Goal: Task Accomplishment & Management: Manage account settings

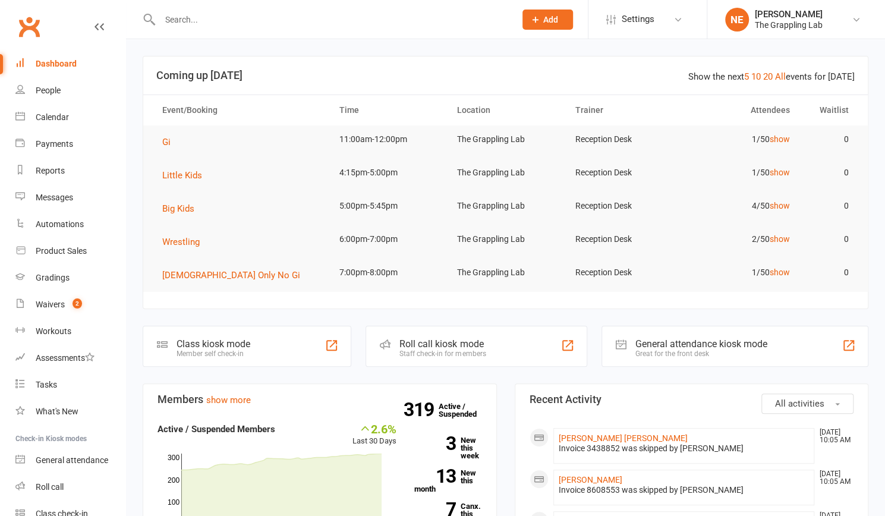
click at [203, 20] on input "text" at bounding box center [331, 19] width 351 height 17
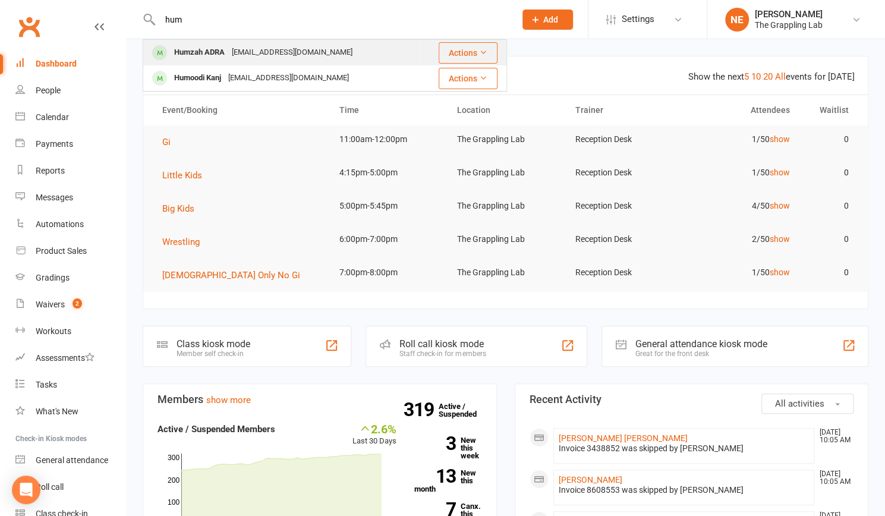
type input "hum"
click at [204, 50] on div "Humzah ADRA" at bounding box center [199, 52] width 58 height 17
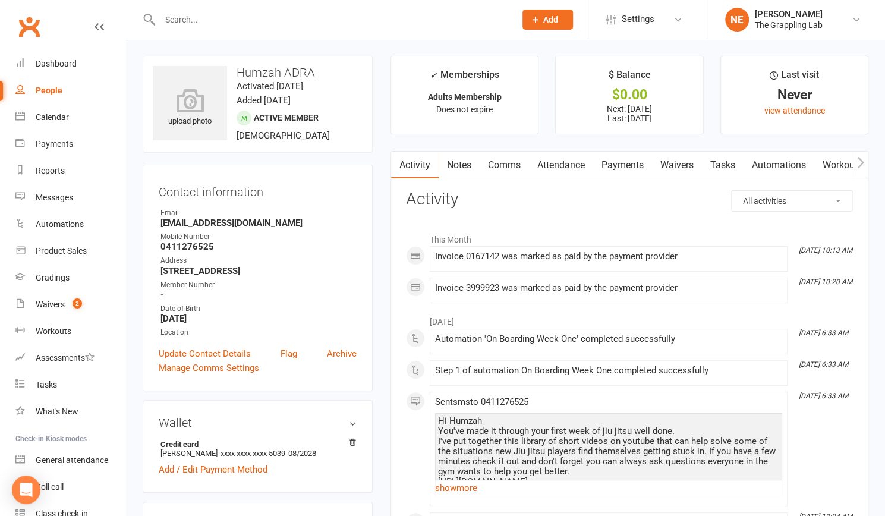
drag, startPoint x: 204, startPoint y: 50, endPoint x: 134, endPoint y: 241, distance: 203.0
click at [861, 160] on icon "button" at bounding box center [860, 162] width 7 height 11
click at [860, 158] on icon "button" at bounding box center [860, 162] width 7 height 11
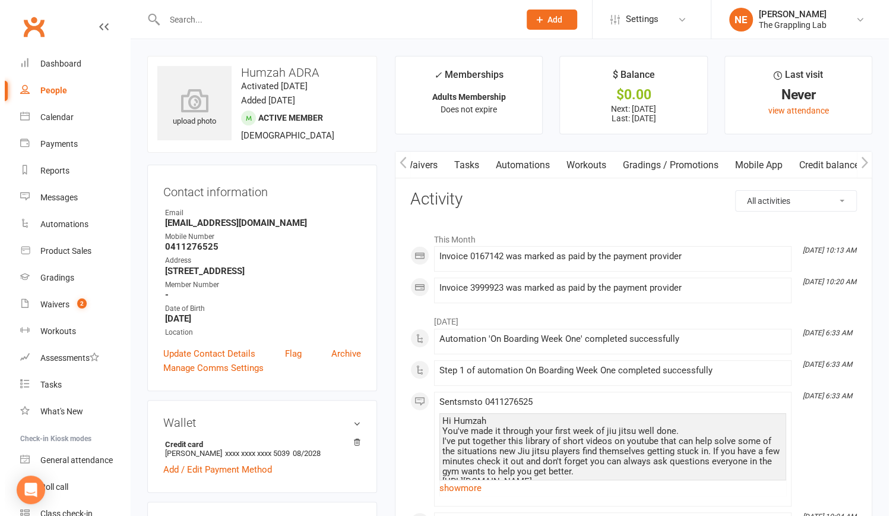
scroll to position [0, 260]
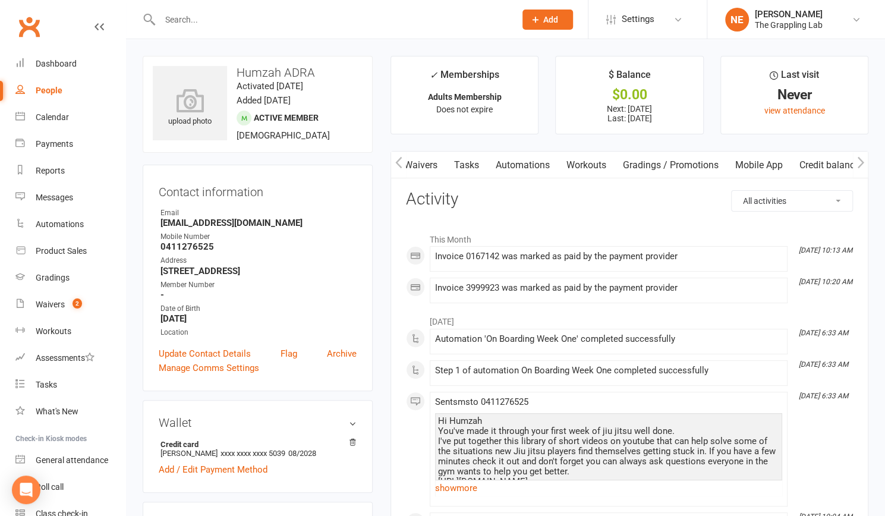
click at [744, 162] on link "Mobile App" at bounding box center [759, 164] width 64 height 27
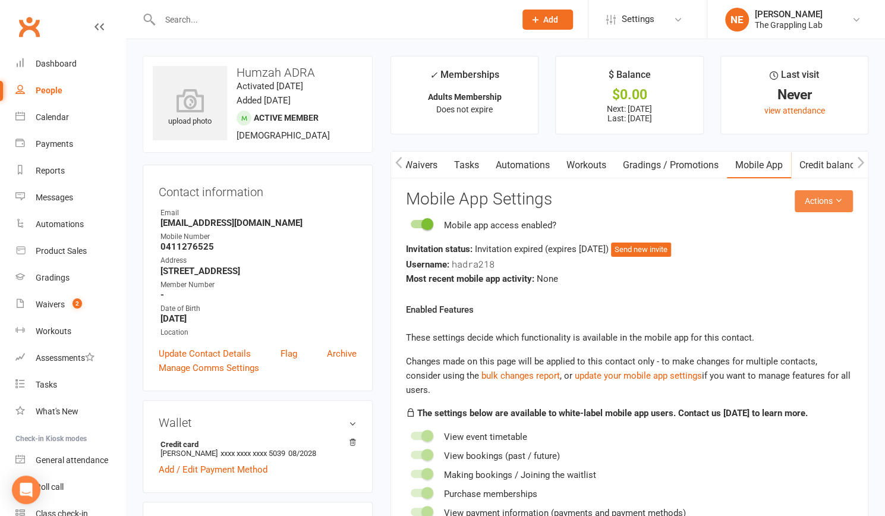
click at [836, 200] on icon at bounding box center [838, 200] width 8 height 8
click at [769, 275] on link "Reset password" at bounding box center [784, 275] width 118 height 24
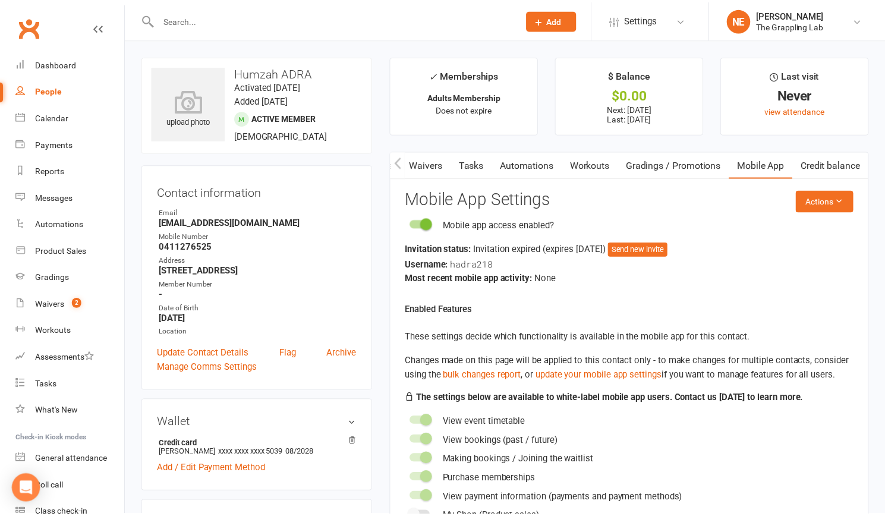
scroll to position [0, 254]
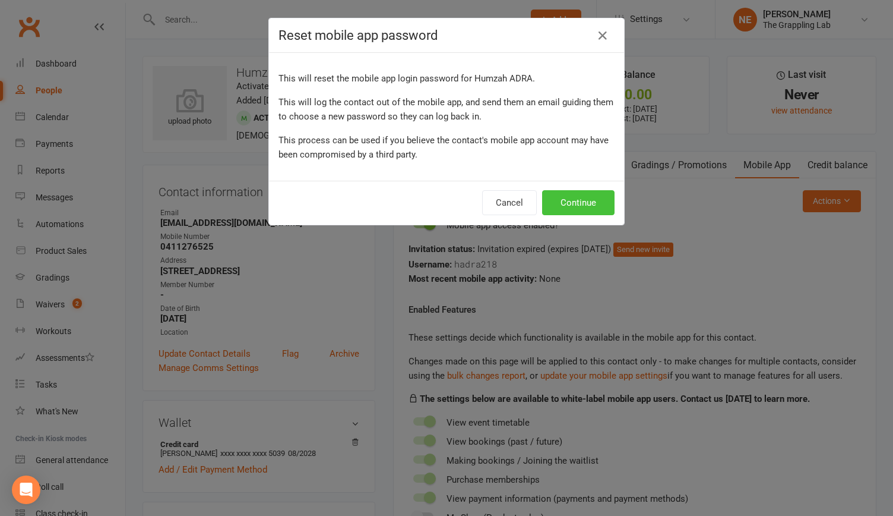
click at [571, 201] on button "Continue" at bounding box center [578, 202] width 72 height 25
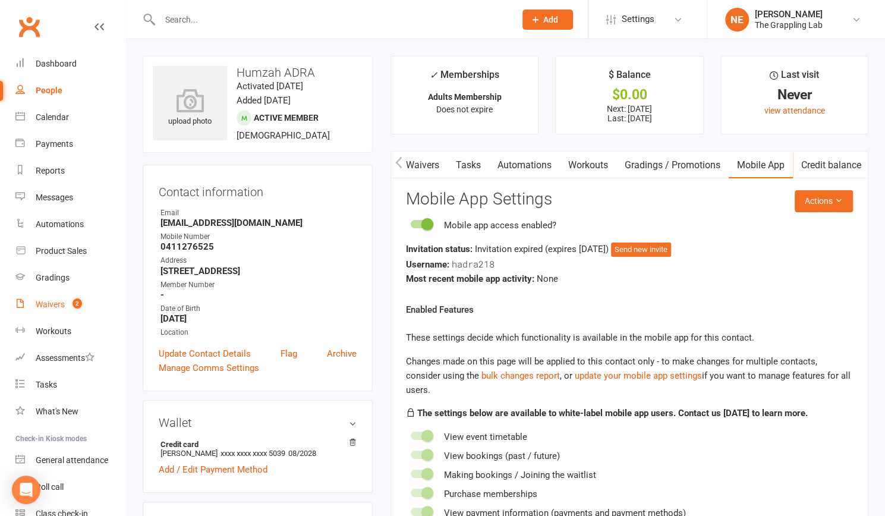
click at [43, 302] on div "Waivers" at bounding box center [50, 304] width 29 height 10
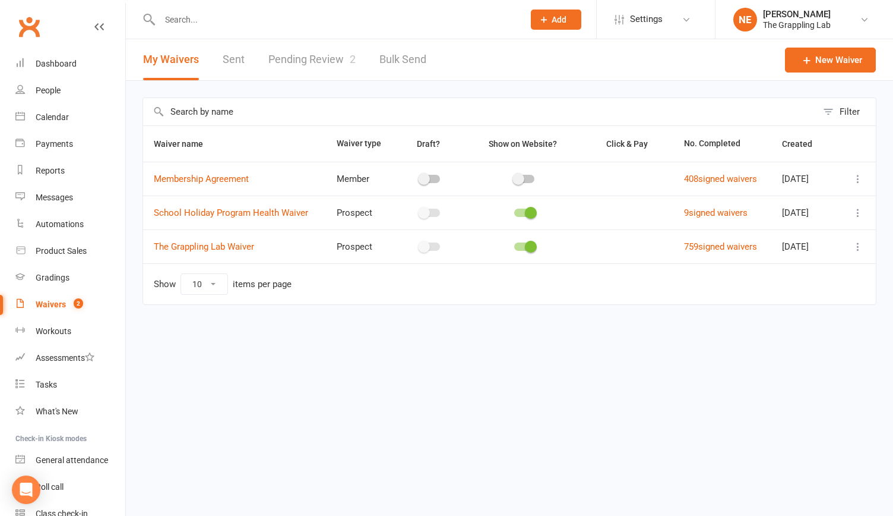
click at [279, 49] on link "Pending Review 2" at bounding box center [312, 59] width 87 height 41
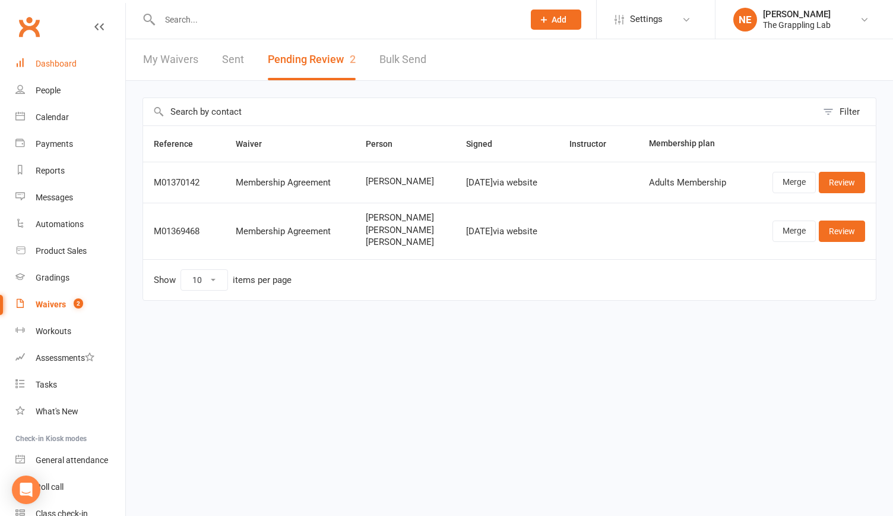
click at [44, 69] on link "Dashboard" at bounding box center [70, 63] width 110 height 27
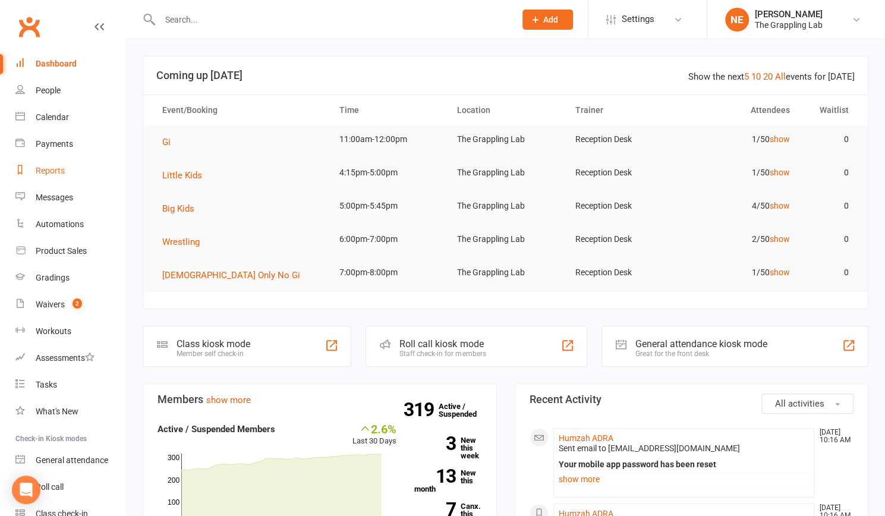
click at [48, 169] on div "Reports" at bounding box center [50, 171] width 29 height 10
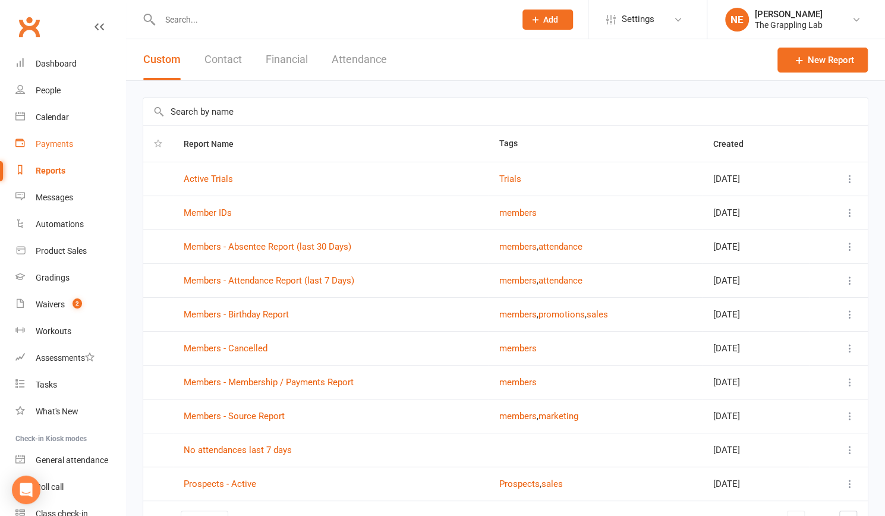
click at [43, 150] on link "Payments" at bounding box center [70, 144] width 110 height 27
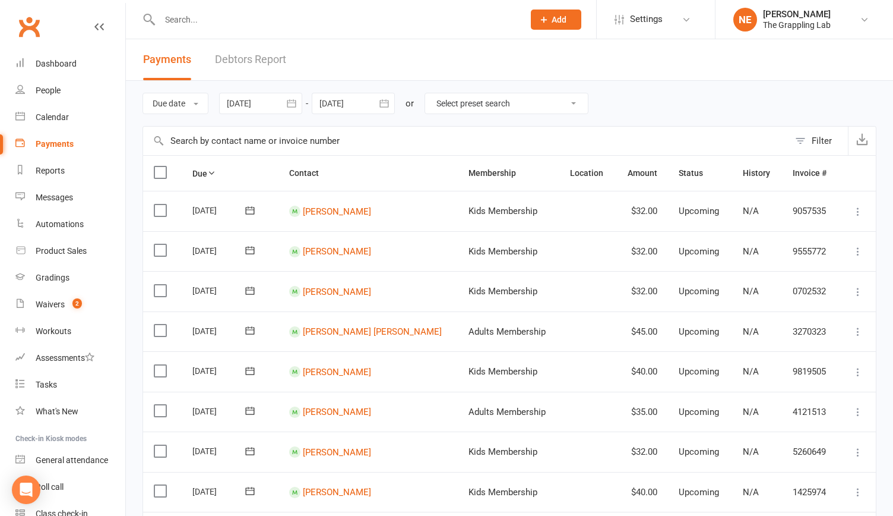
click at [252, 62] on link "Debtors Report" at bounding box center [250, 59] width 71 height 41
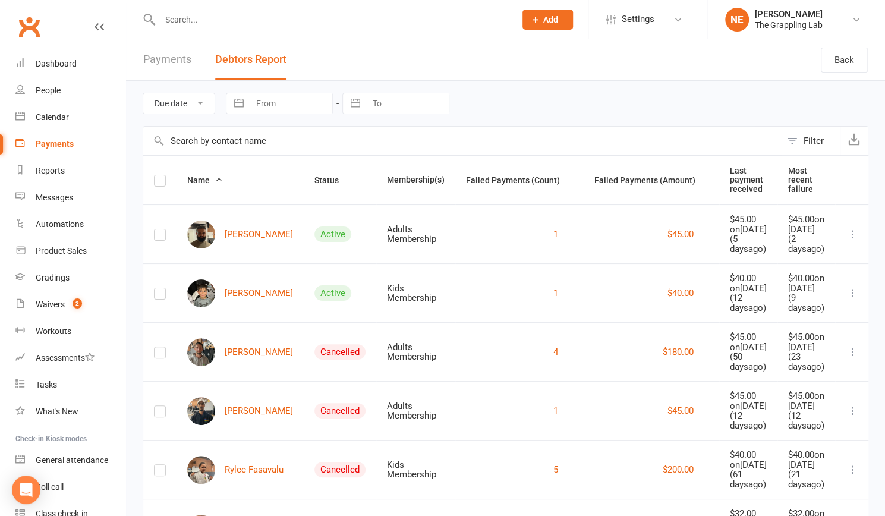
click at [850, 237] on icon at bounding box center [853, 234] width 12 height 12
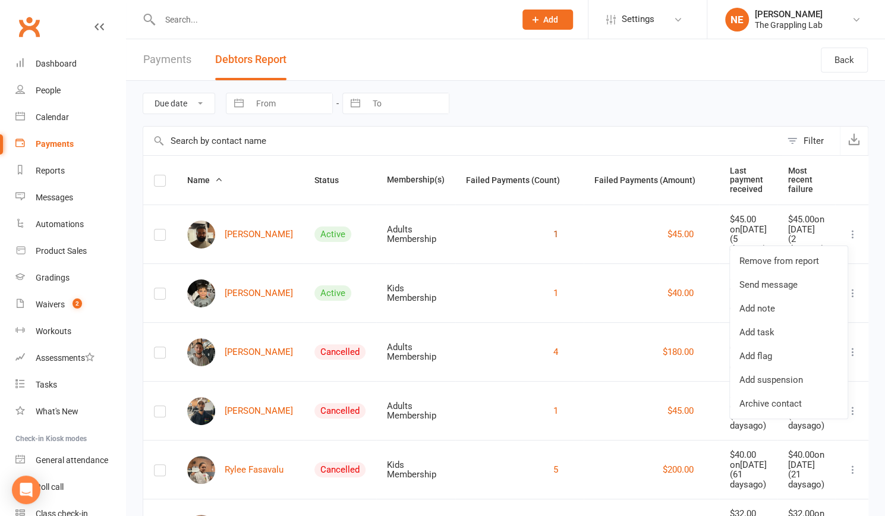
click at [553, 233] on button "1" at bounding box center [555, 234] width 5 height 14
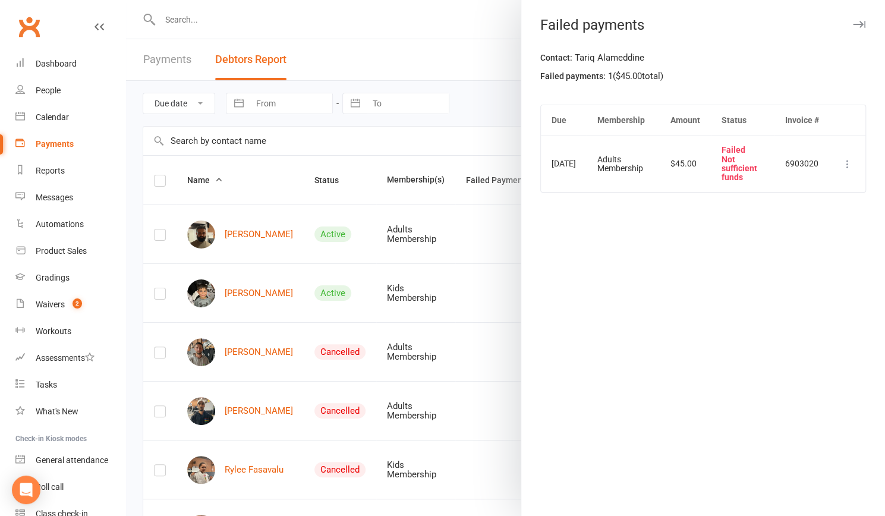
click at [841, 163] on icon at bounding box center [847, 164] width 12 height 12
click at [634, 249] on div "Contact: [PERSON_NAME] Failed payments: 1 ( $45.00 total) Due Membership Amount…" at bounding box center [703, 282] width 364 height 465
click at [228, 244] on div at bounding box center [505, 258] width 759 height 516
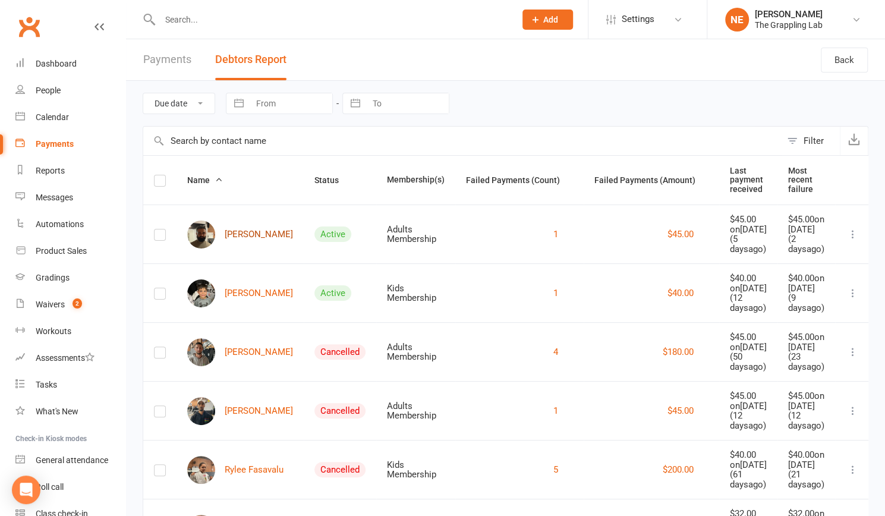
click at [244, 237] on link "[PERSON_NAME]" at bounding box center [240, 234] width 106 height 28
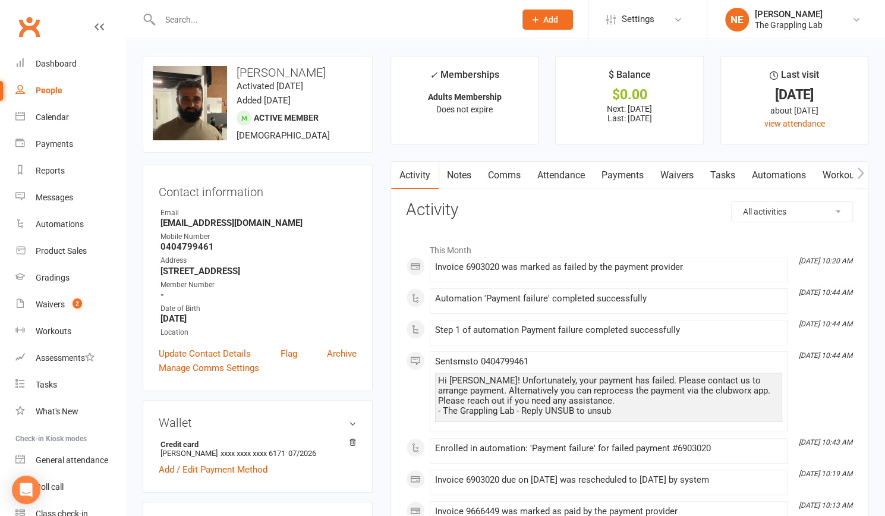
click at [624, 170] on link "Payments" at bounding box center [622, 175] width 59 height 27
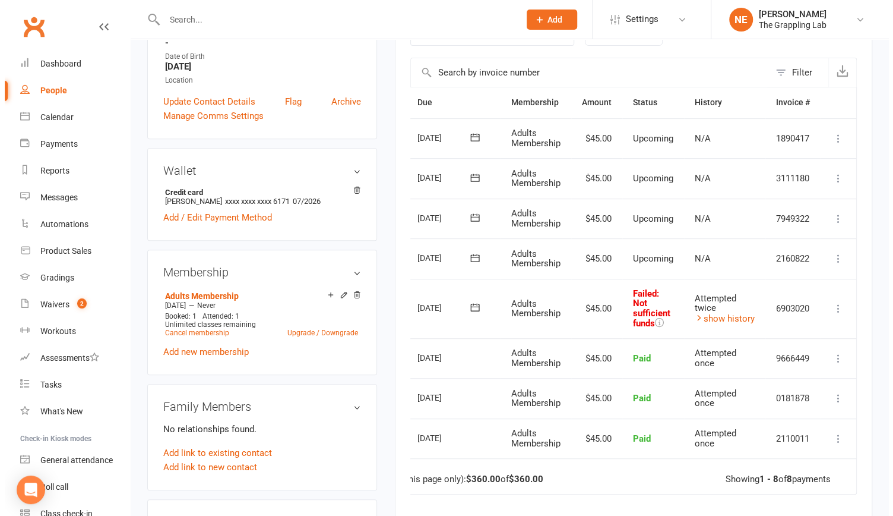
scroll to position [0, 42]
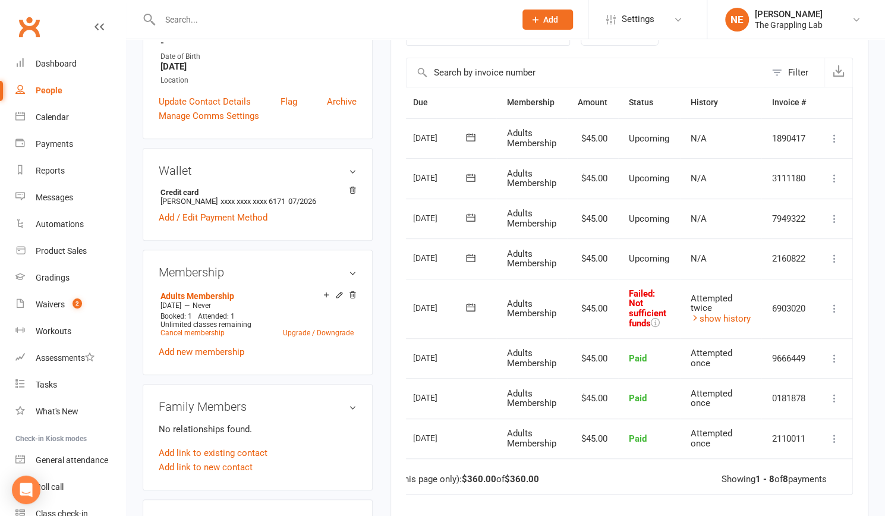
click at [833, 311] on icon at bounding box center [834, 308] width 12 height 12
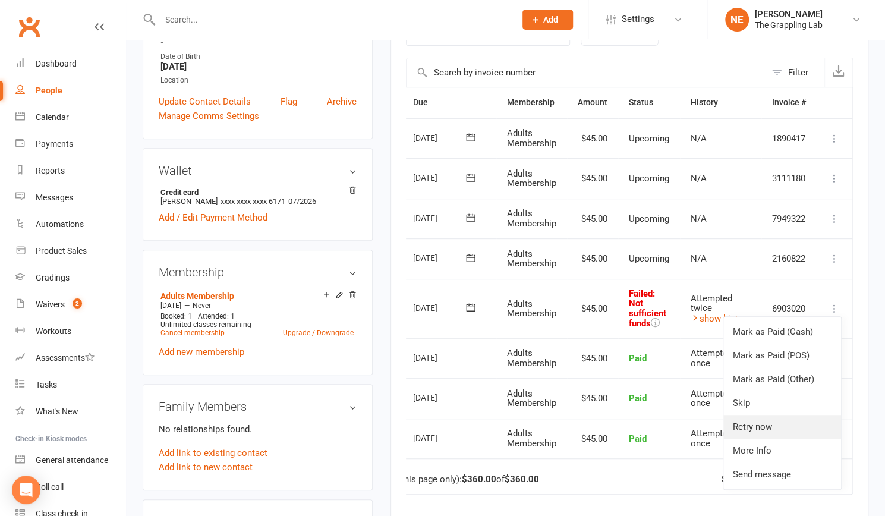
click at [760, 428] on link "Retry now" at bounding box center [782, 427] width 118 height 24
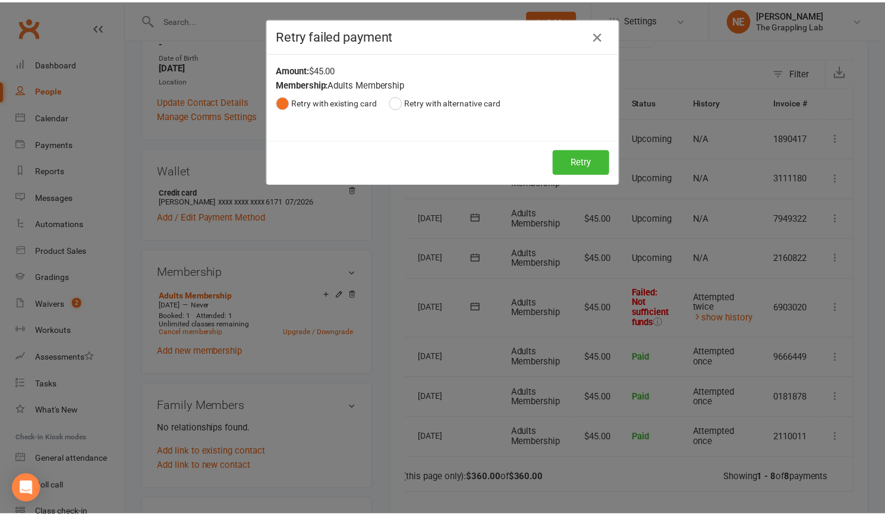
scroll to position [0, 37]
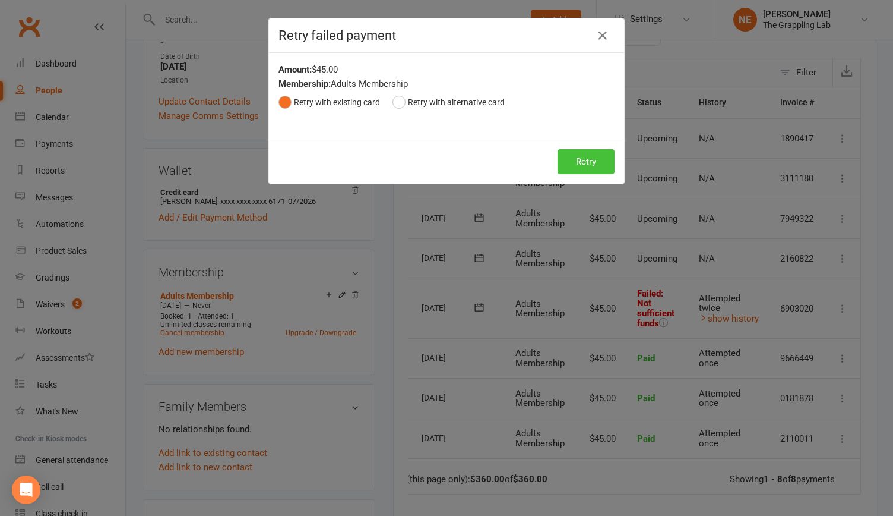
click at [581, 160] on button "Retry" at bounding box center [586, 161] width 57 height 25
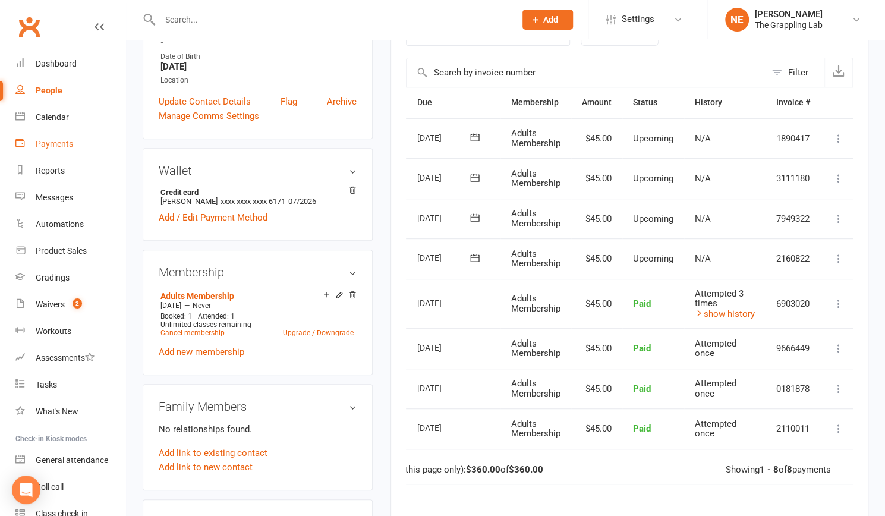
click at [58, 140] on div "Payments" at bounding box center [54, 144] width 37 height 10
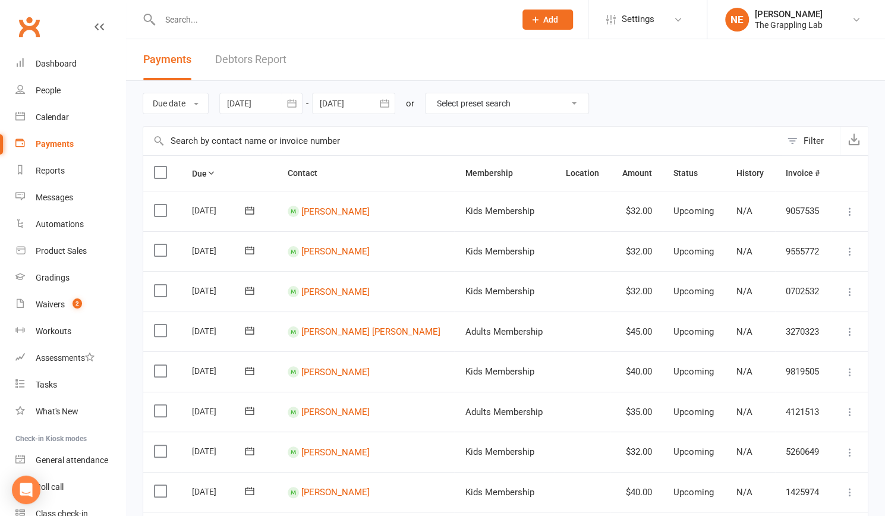
click at [239, 55] on link "Debtors Report" at bounding box center [250, 59] width 71 height 41
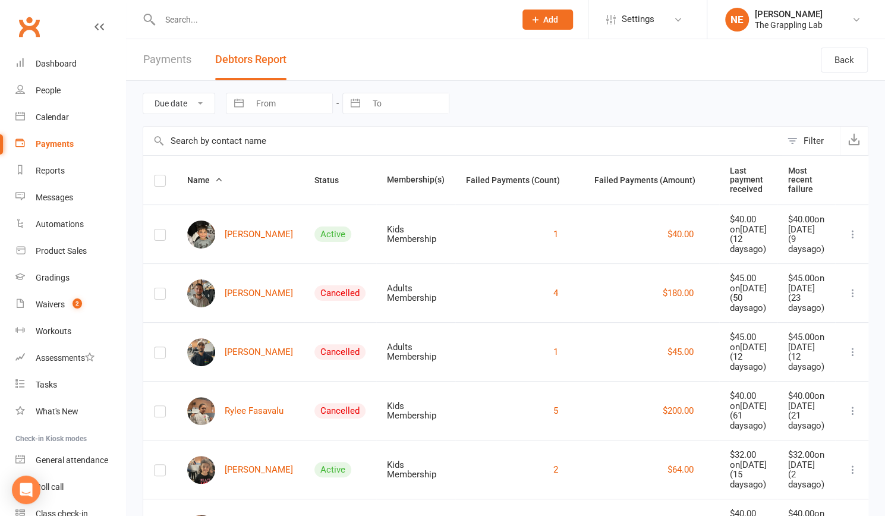
click at [161, 296] on label at bounding box center [160, 296] width 12 height 0
click at [161, 288] on input "checkbox" at bounding box center [160, 288] width 12 height 0
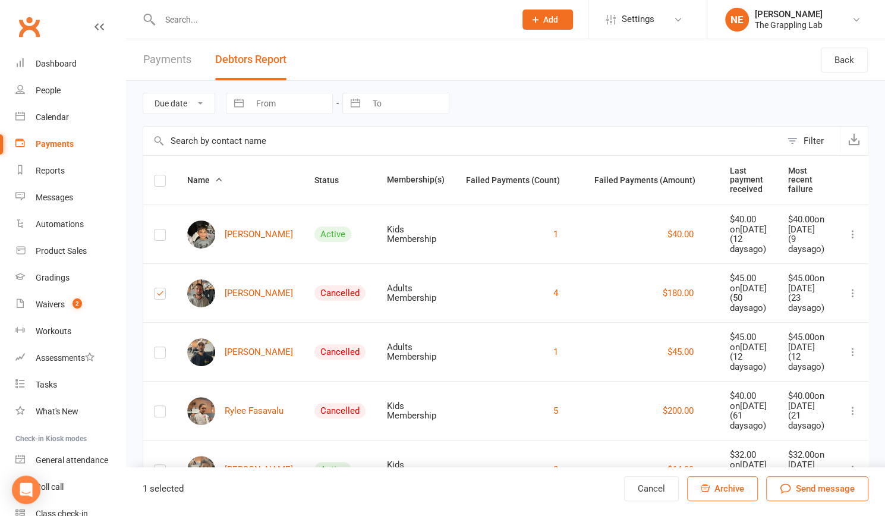
click at [725, 490] on span "Archive" at bounding box center [729, 488] width 30 height 11
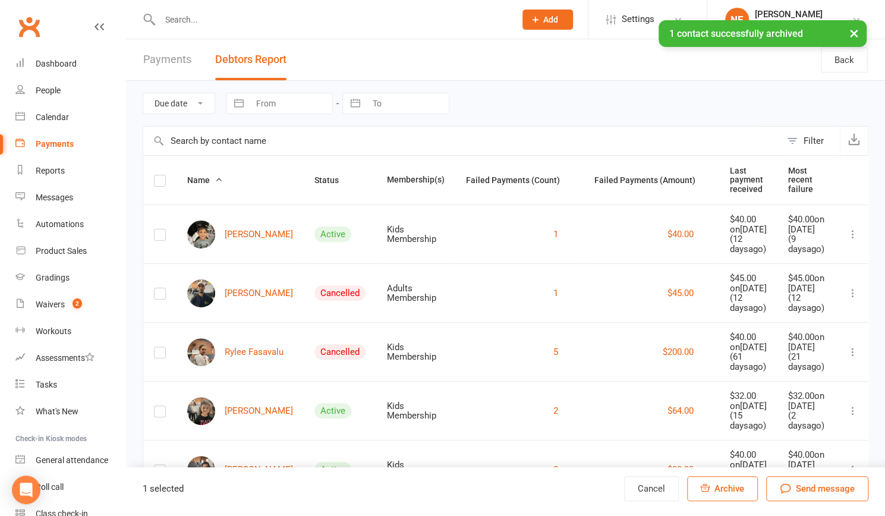
click at [848, 299] on icon at bounding box center [853, 293] width 12 height 12
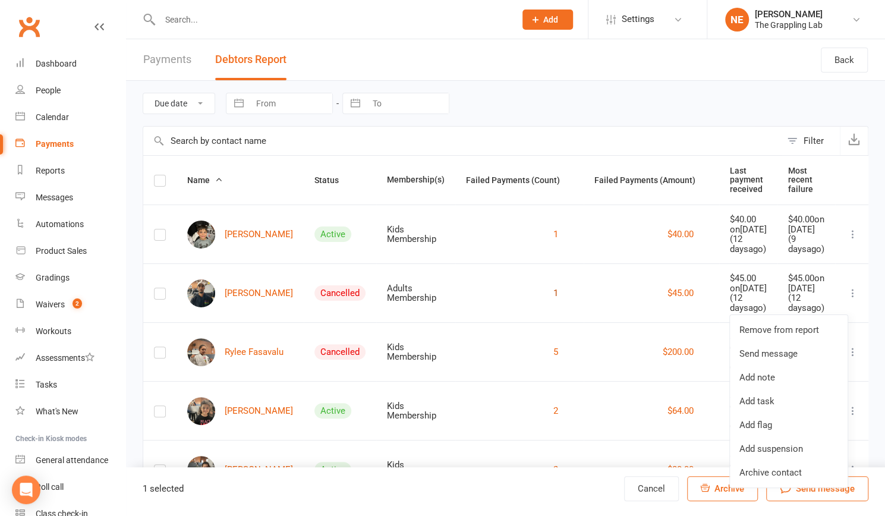
click at [553, 300] on button "1" at bounding box center [555, 293] width 5 height 14
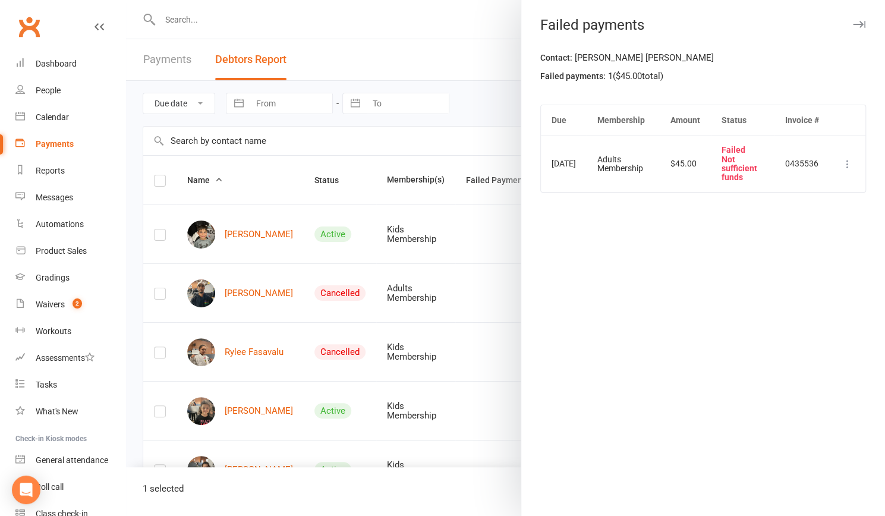
click at [841, 162] on icon at bounding box center [847, 164] width 12 height 12
click at [760, 255] on link "Skip" at bounding box center [777, 258] width 118 height 24
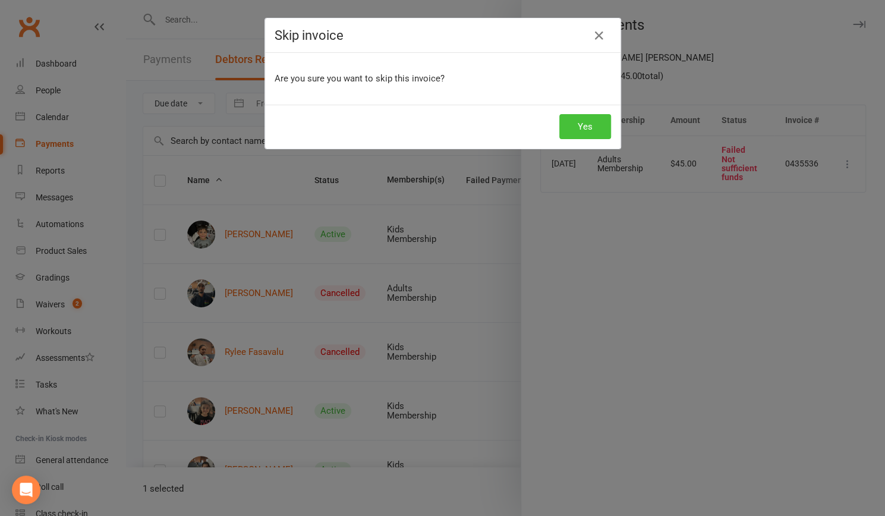
click at [579, 123] on button "Yes" at bounding box center [585, 126] width 52 height 25
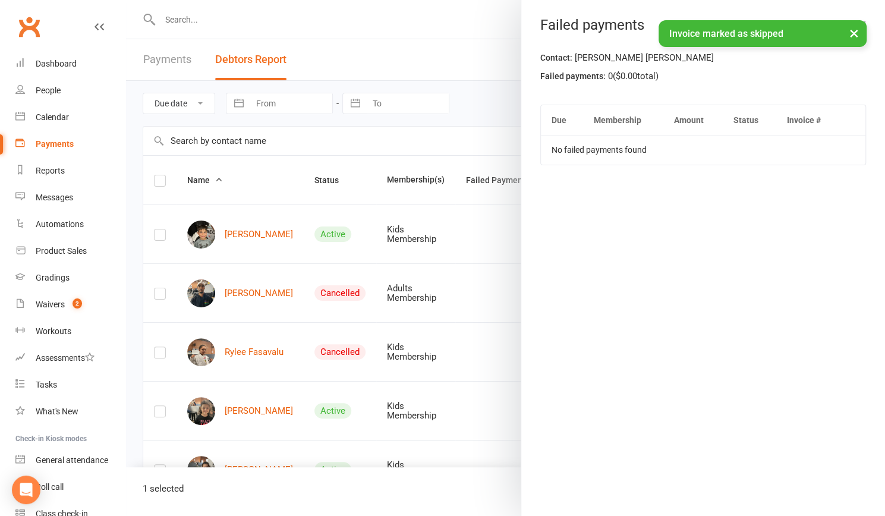
click at [406, 17] on div at bounding box center [505, 258] width 759 height 516
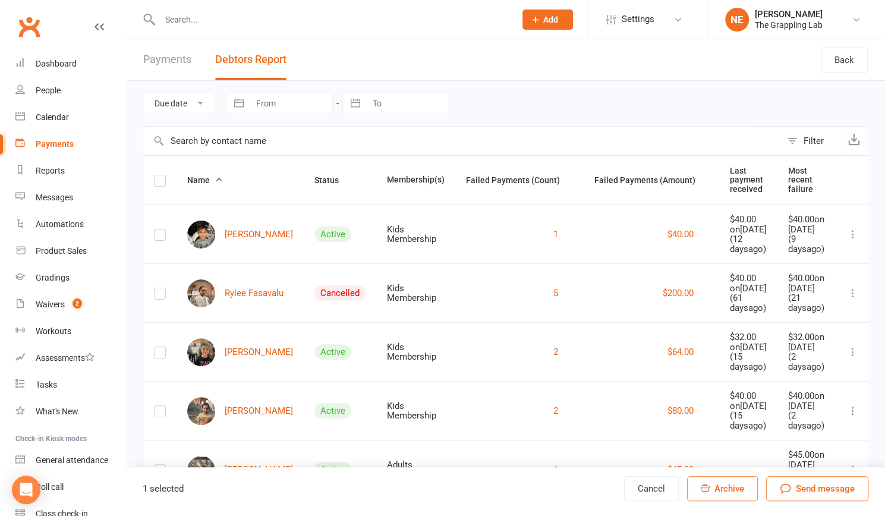
click at [162, 296] on label at bounding box center [160, 296] width 12 height 0
click at [162, 288] on input "checkbox" at bounding box center [160, 288] width 12 height 0
click at [720, 487] on span "Archive" at bounding box center [729, 488] width 30 height 11
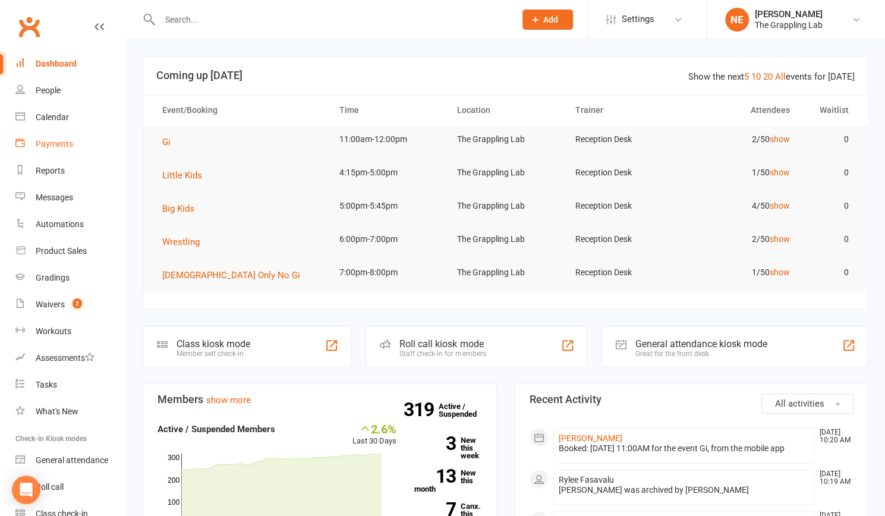
click at [43, 141] on div "Payments" at bounding box center [54, 144] width 37 height 10
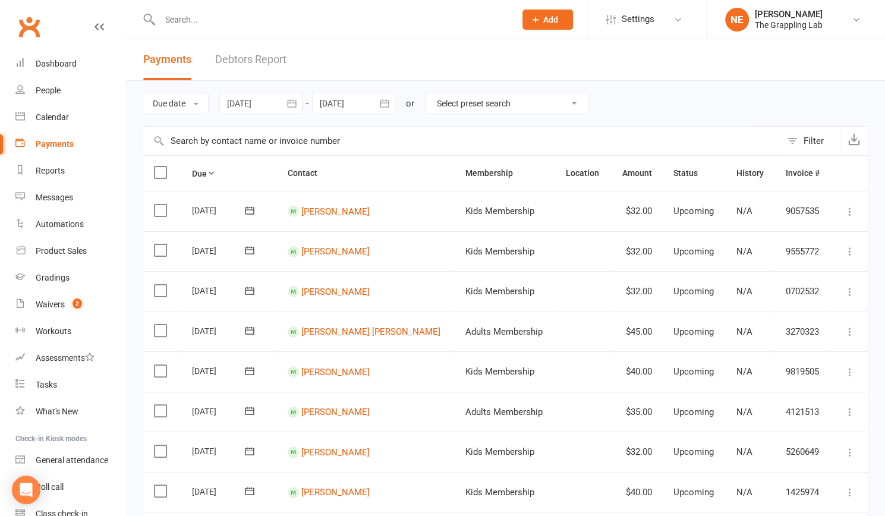
click at [257, 55] on link "Debtors Report" at bounding box center [250, 59] width 71 height 41
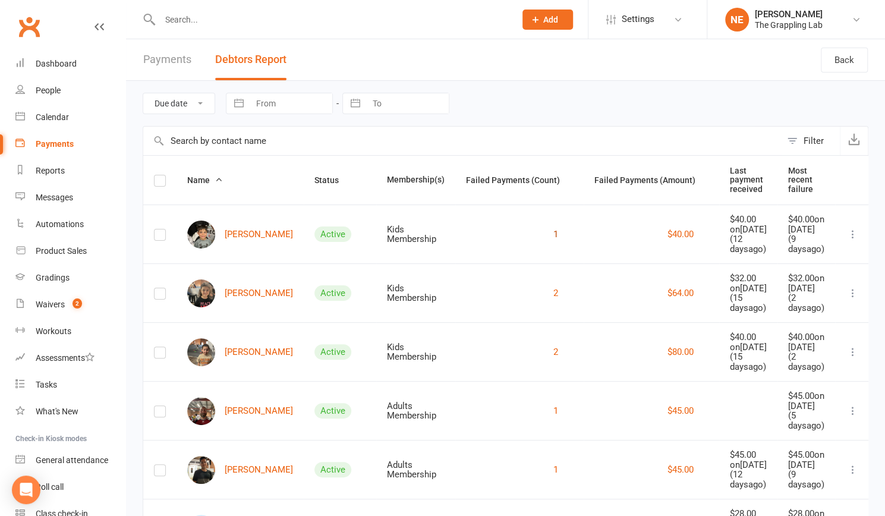
click at [553, 238] on button "1" at bounding box center [555, 234] width 5 height 14
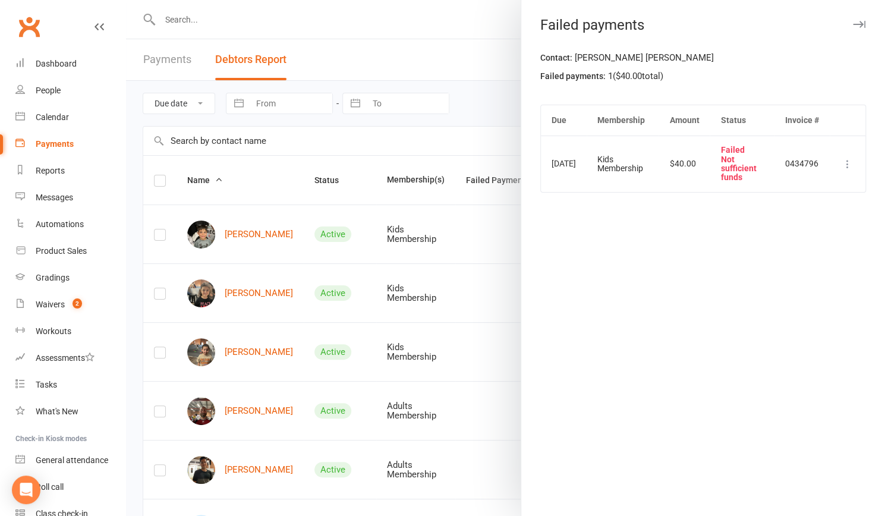
click at [462, 243] on div at bounding box center [505, 258] width 759 height 516
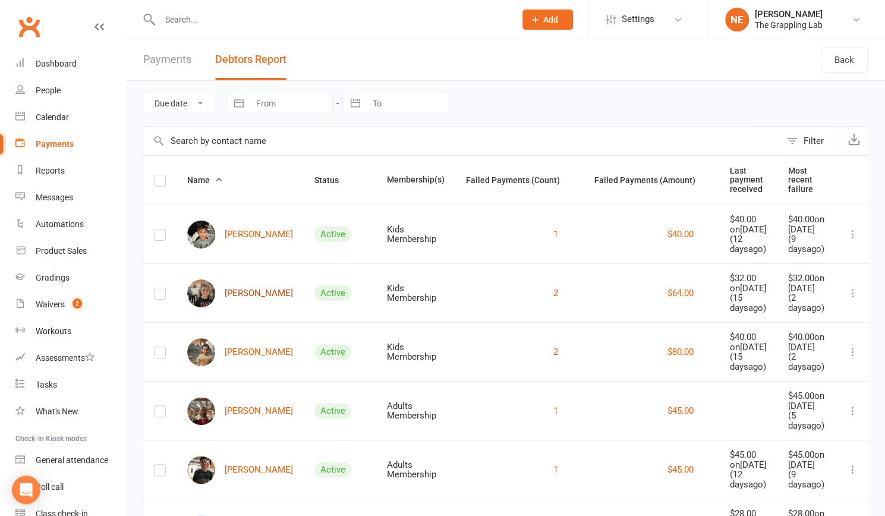
click at [237, 307] on link "[PERSON_NAME]" at bounding box center [240, 293] width 106 height 28
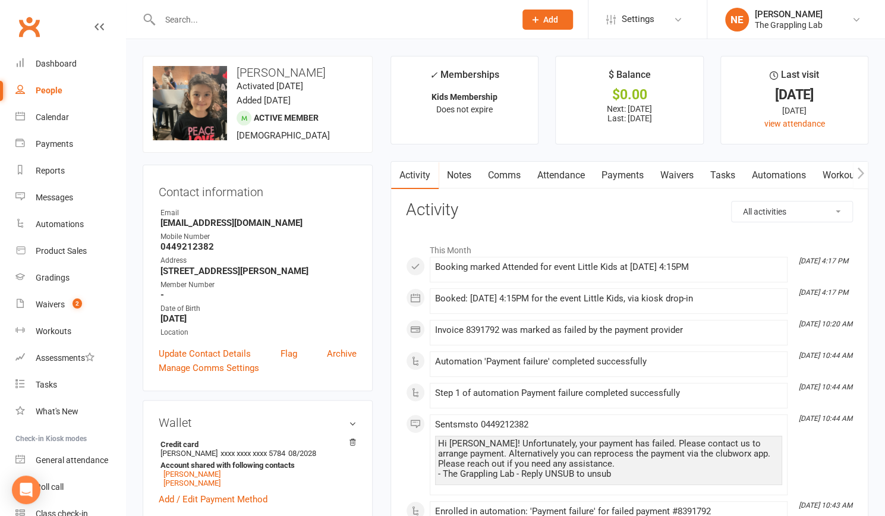
click at [615, 178] on link "Payments" at bounding box center [622, 175] width 59 height 27
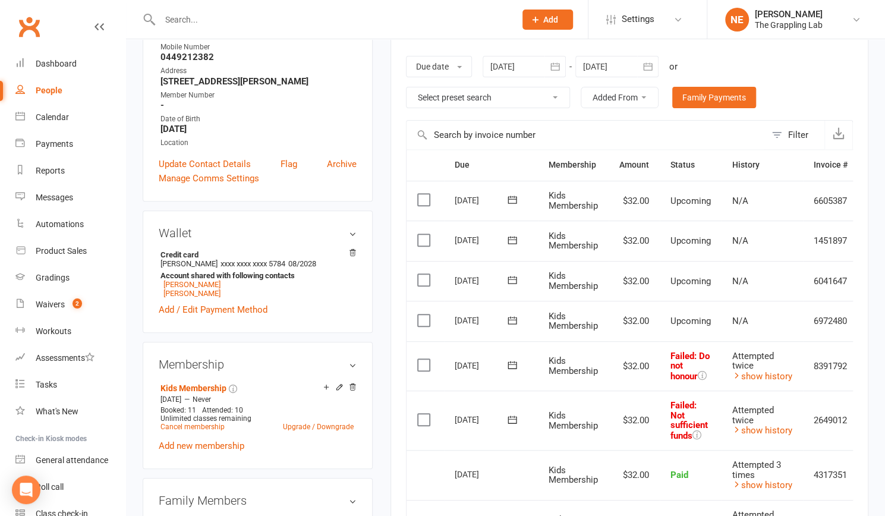
scroll to position [197, 0]
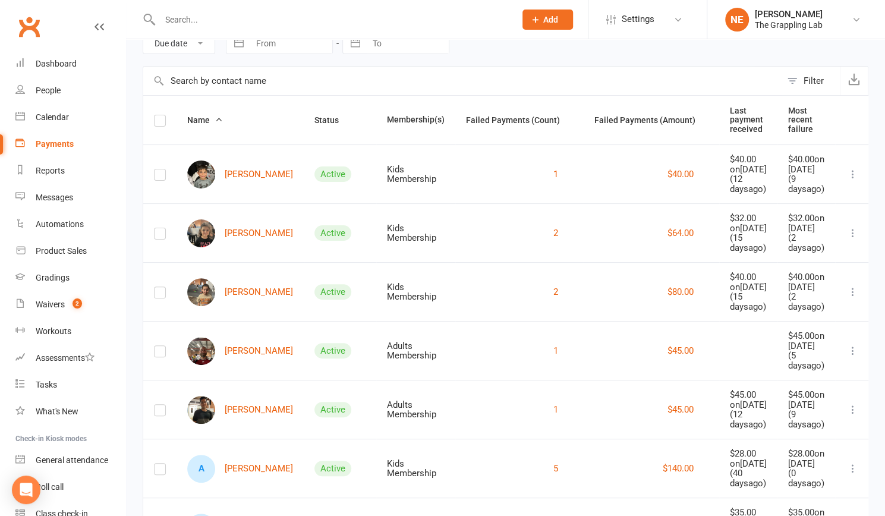
scroll to position [170, 0]
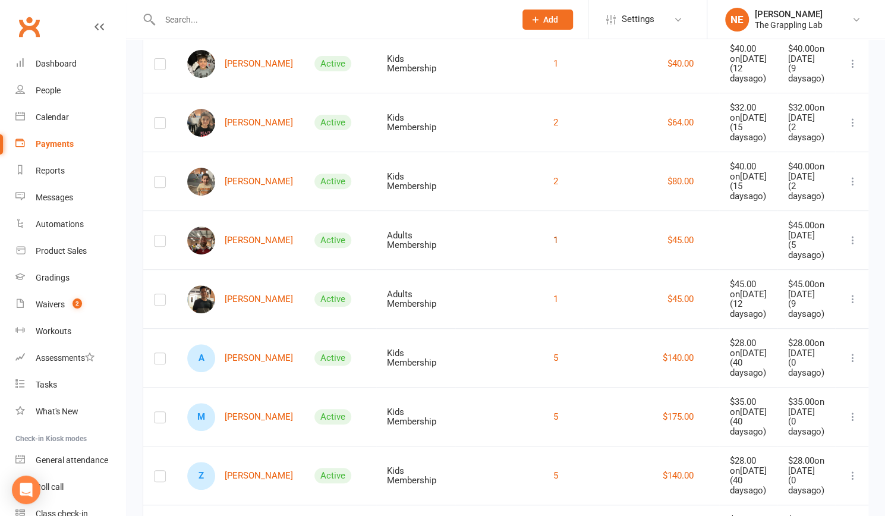
click at [553, 247] on button "1" at bounding box center [555, 240] width 5 height 14
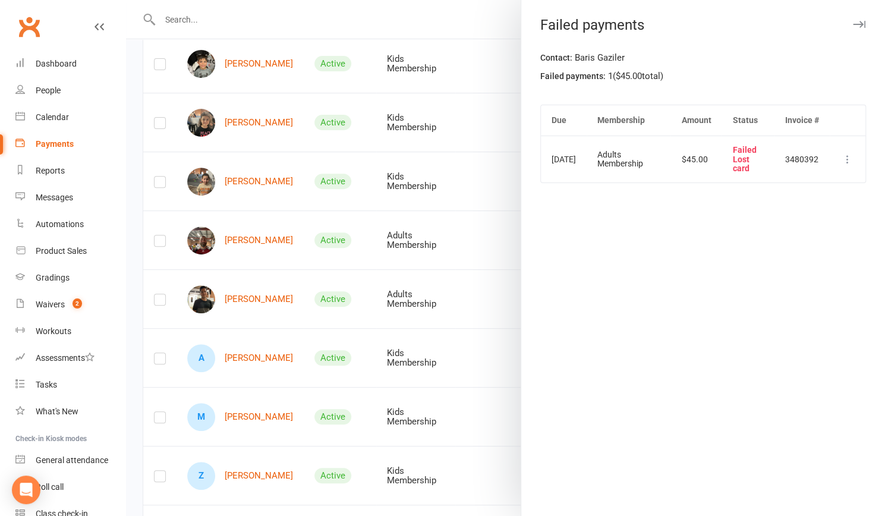
click at [251, 274] on div at bounding box center [505, 258] width 759 height 516
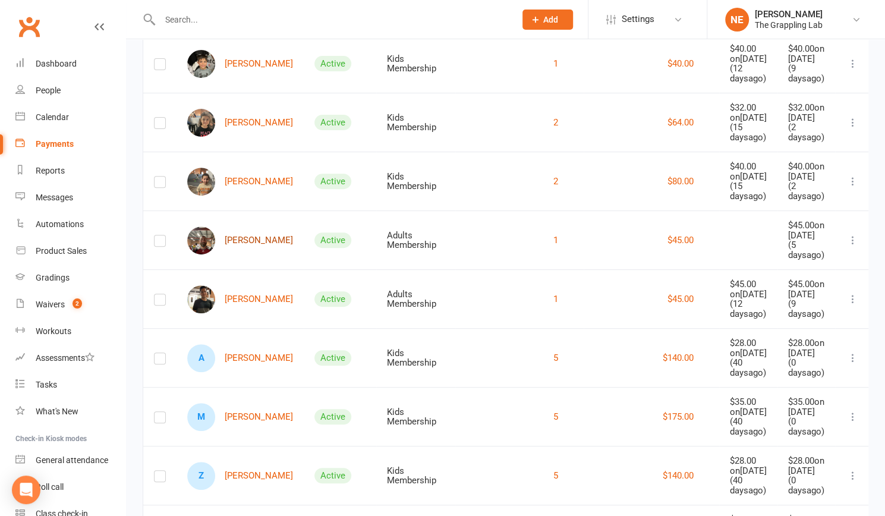
click at [251, 254] on link "[PERSON_NAME]" at bounding box center [240, 240] width 106 height 28
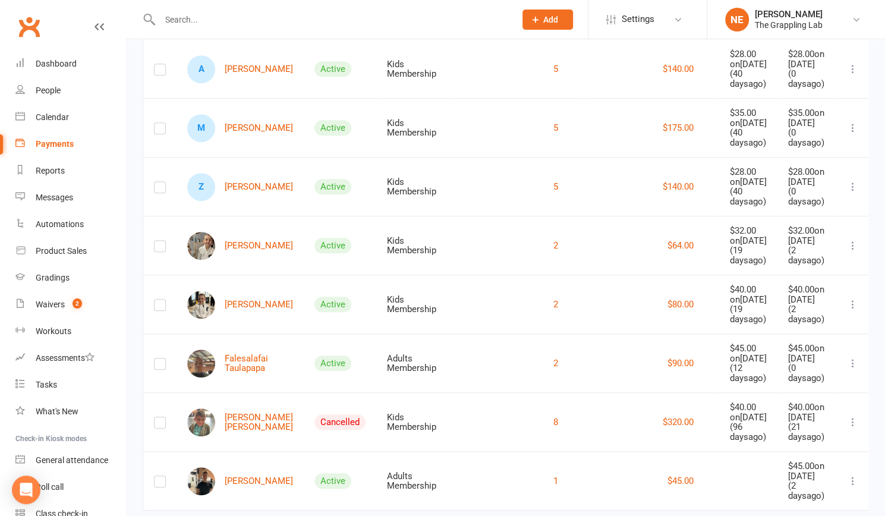
scroll to position [461, 0]
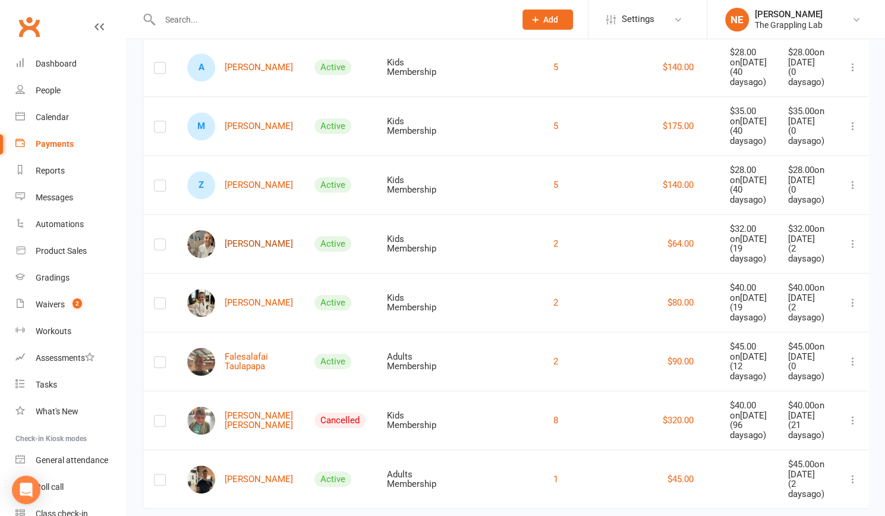
click at [247, 258] on link "[PERSON_NAME]" at bounding box center [240, 244] width 106 height 28
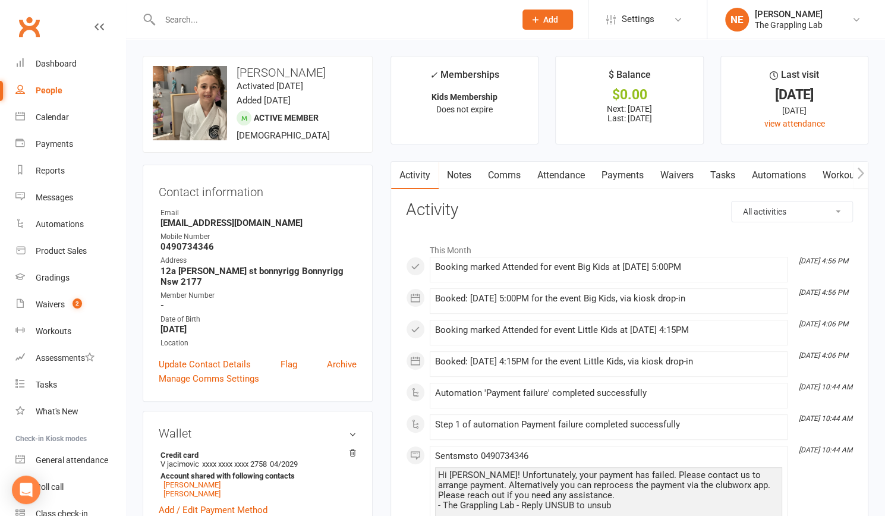
click at [619, 175] on link "Payments" at bounding box center [622, 175] width 59 height 27
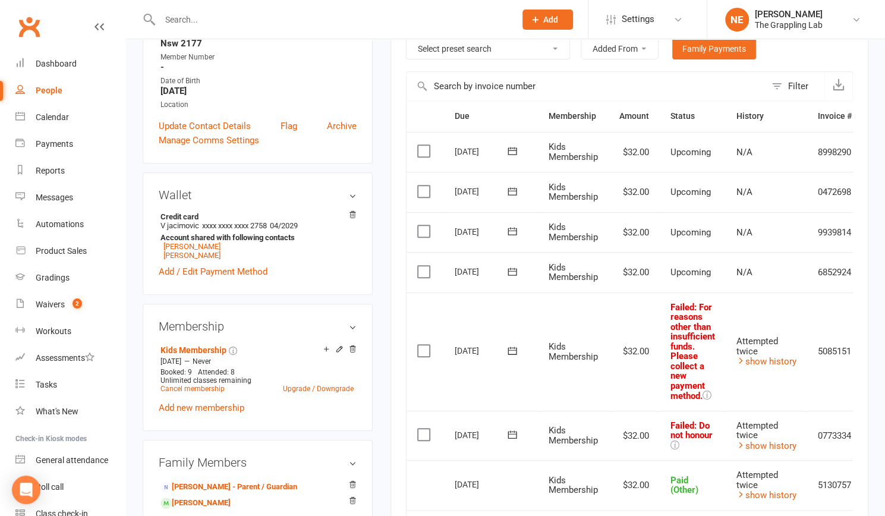
scroll to position [240, 0]
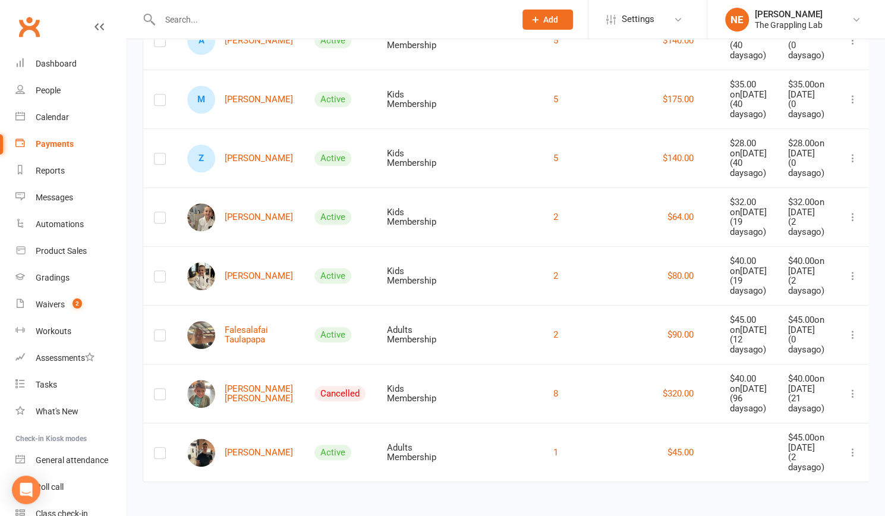
scroll to position [611, 0]
click at [162, 396] on label at bounding box center [160, 396] width 12 height 0
click at [162, 389] on input "checkbox" at bounding box center [160, 389] width 12 height 0
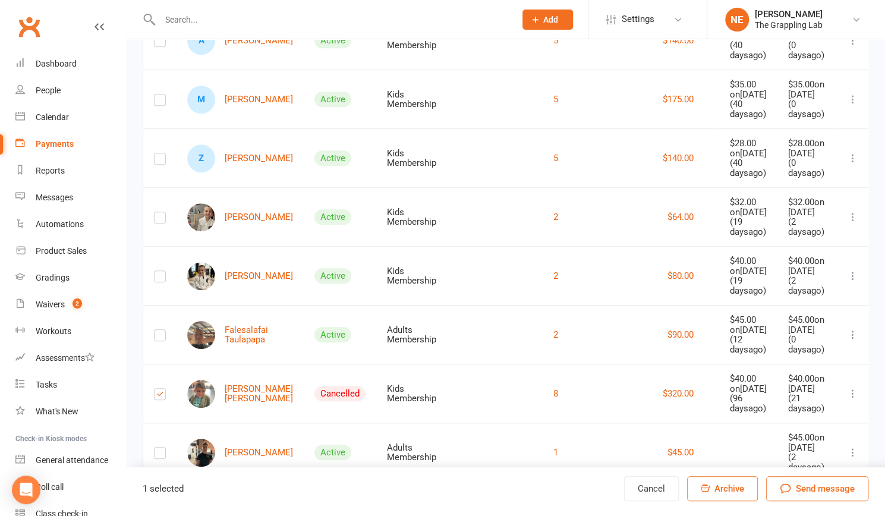
click at [714, 485] on span "Archive" at bounding box center [729, 488] width 30 height 11
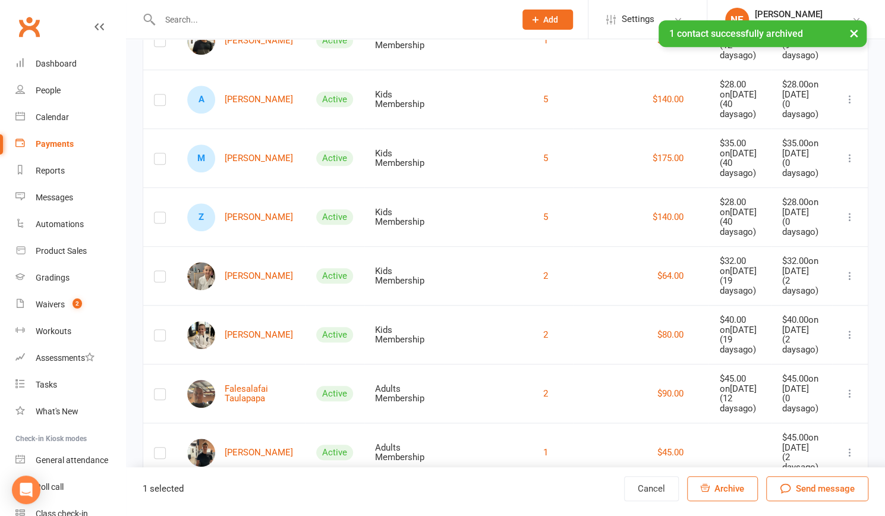
scroll to position [543, 0]
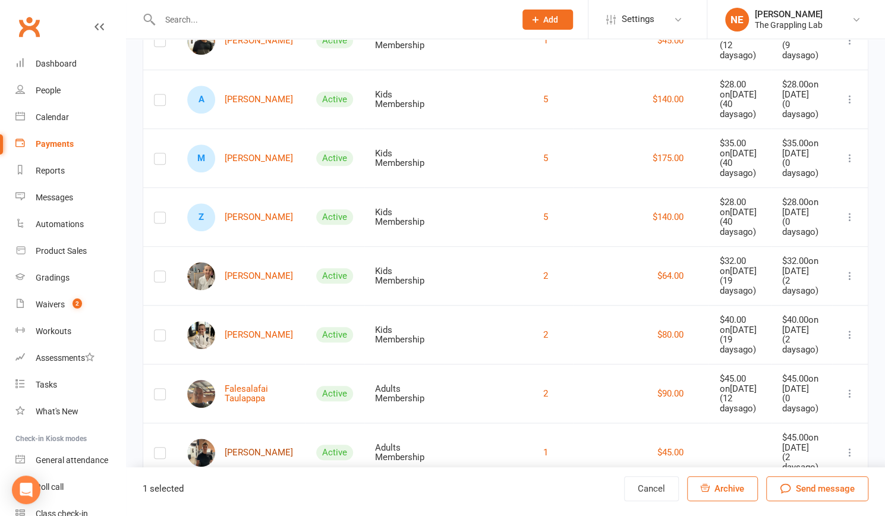
click at [232, 443] on link "[PERSON_NAME]" at bounding box center [240, 452] width 106 height 28
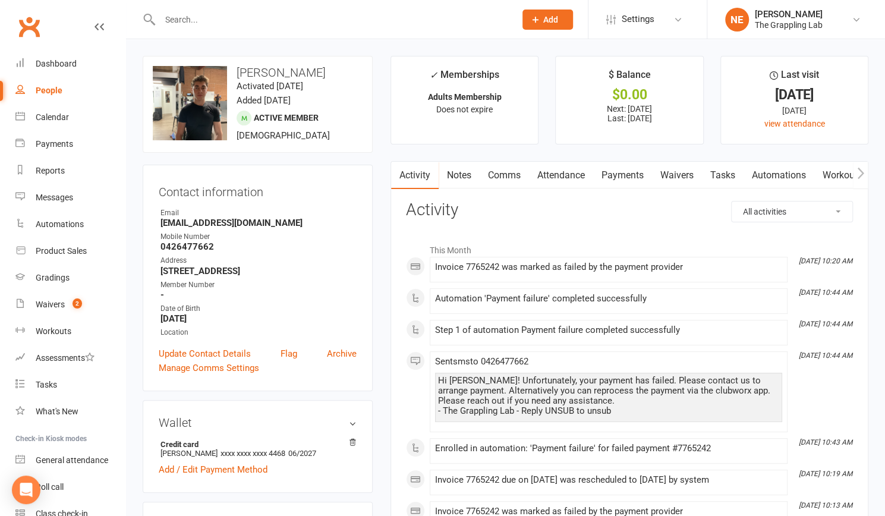
click at [632, 162] on link "Payments" at bounding box center [622, 175] width 59 height 27
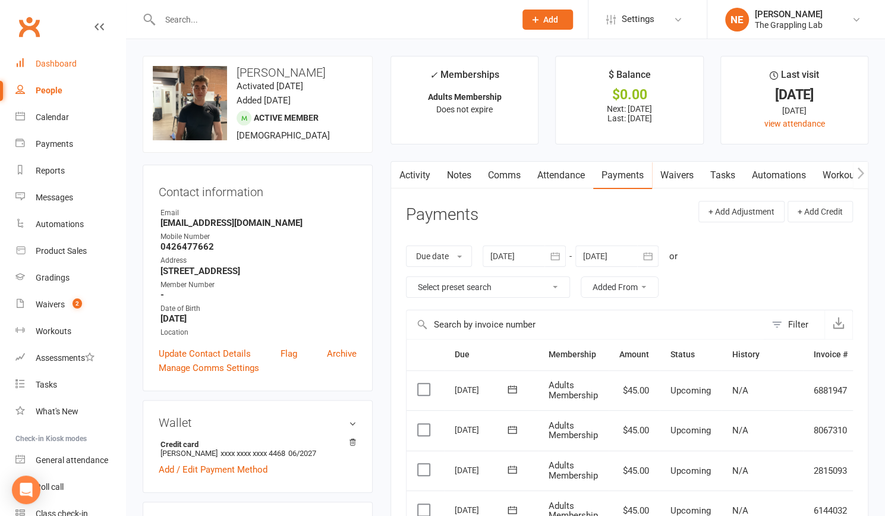
click at [57, 61] on div "Dashboard" at bounding box center [56, 64] width 41 height 10
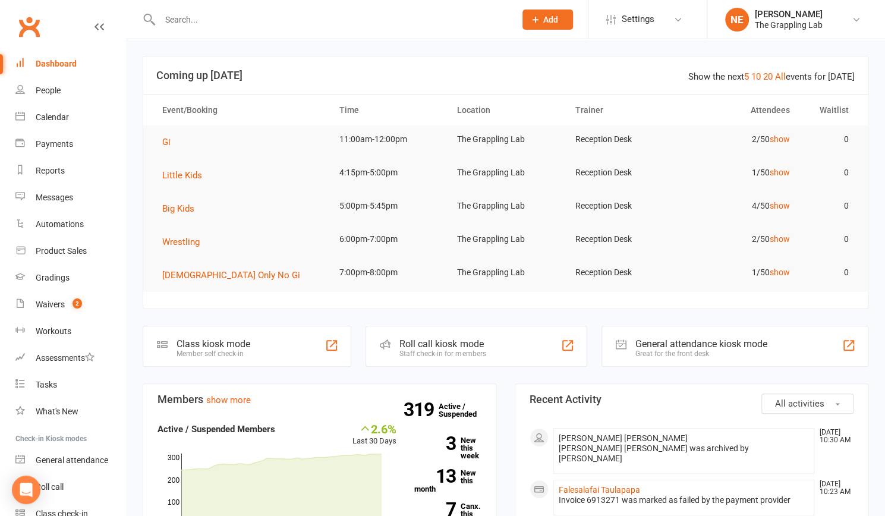
click at [44, 61] on div "Dashboard" at bounding box center [56, 64] width 41 height 10
